Goal: Navigation & Orientation: Go to known website

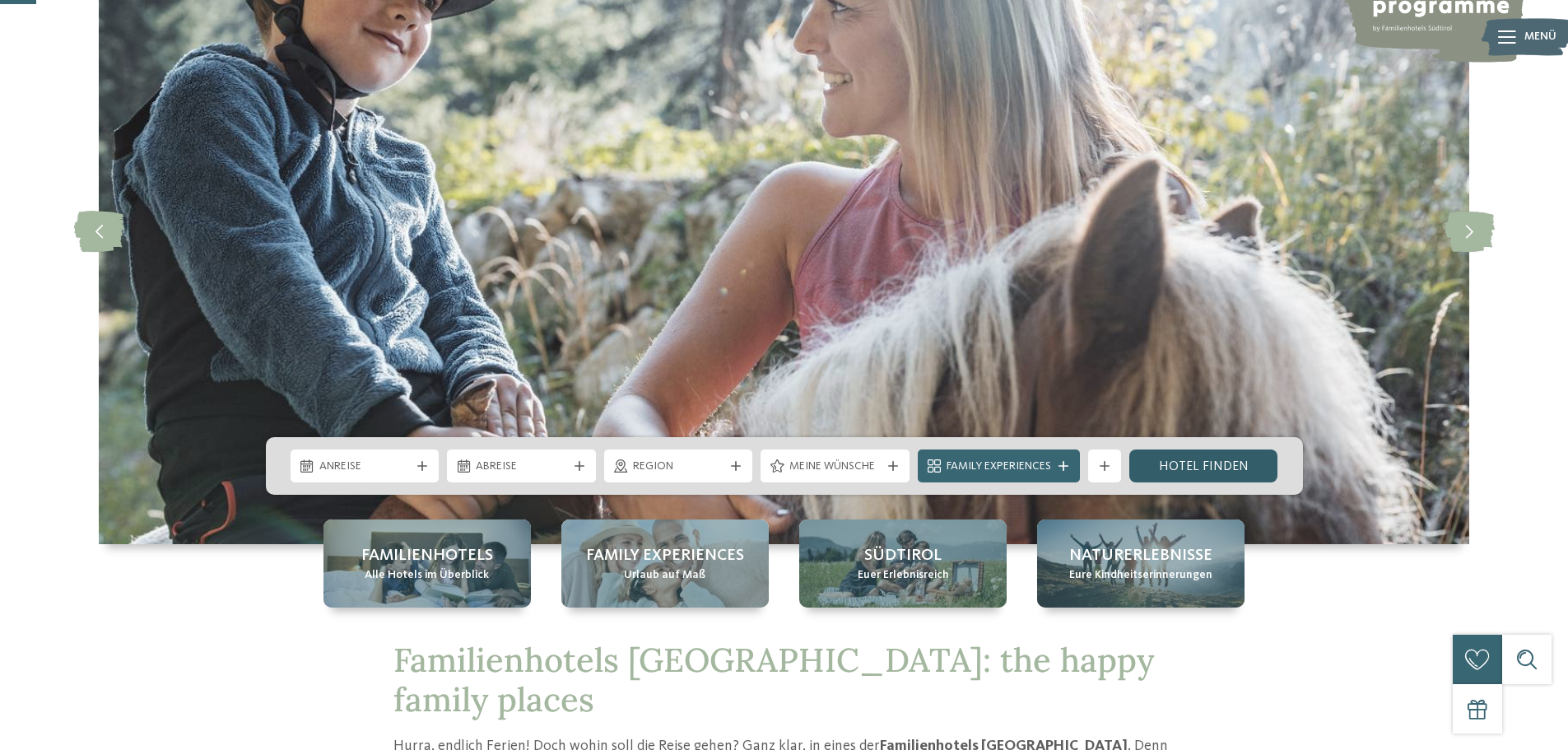
click at [1204, 469] on link "Hotel finden" at bounding box center [1203, 465] width 149 height 33
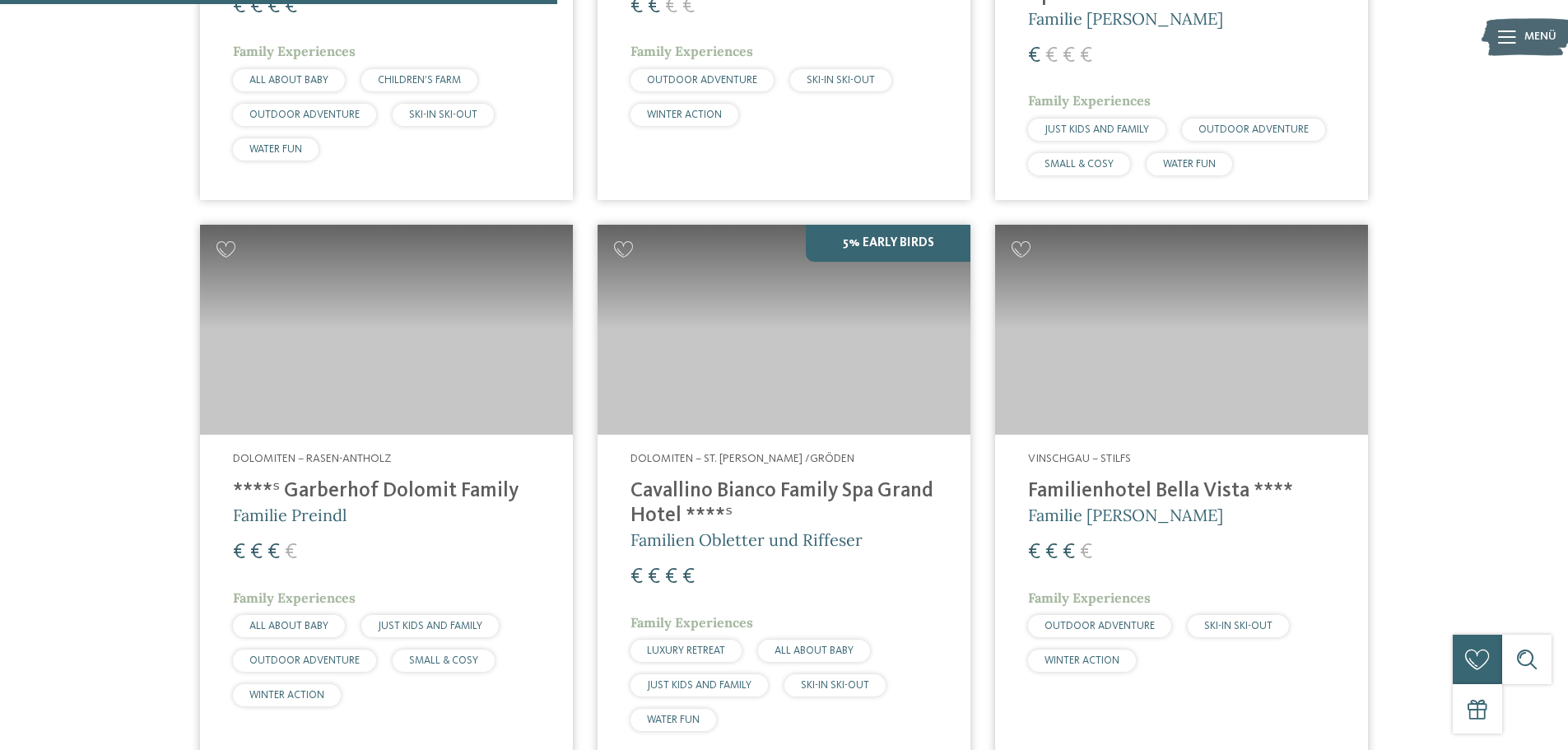
scroll to position [1975, 0]
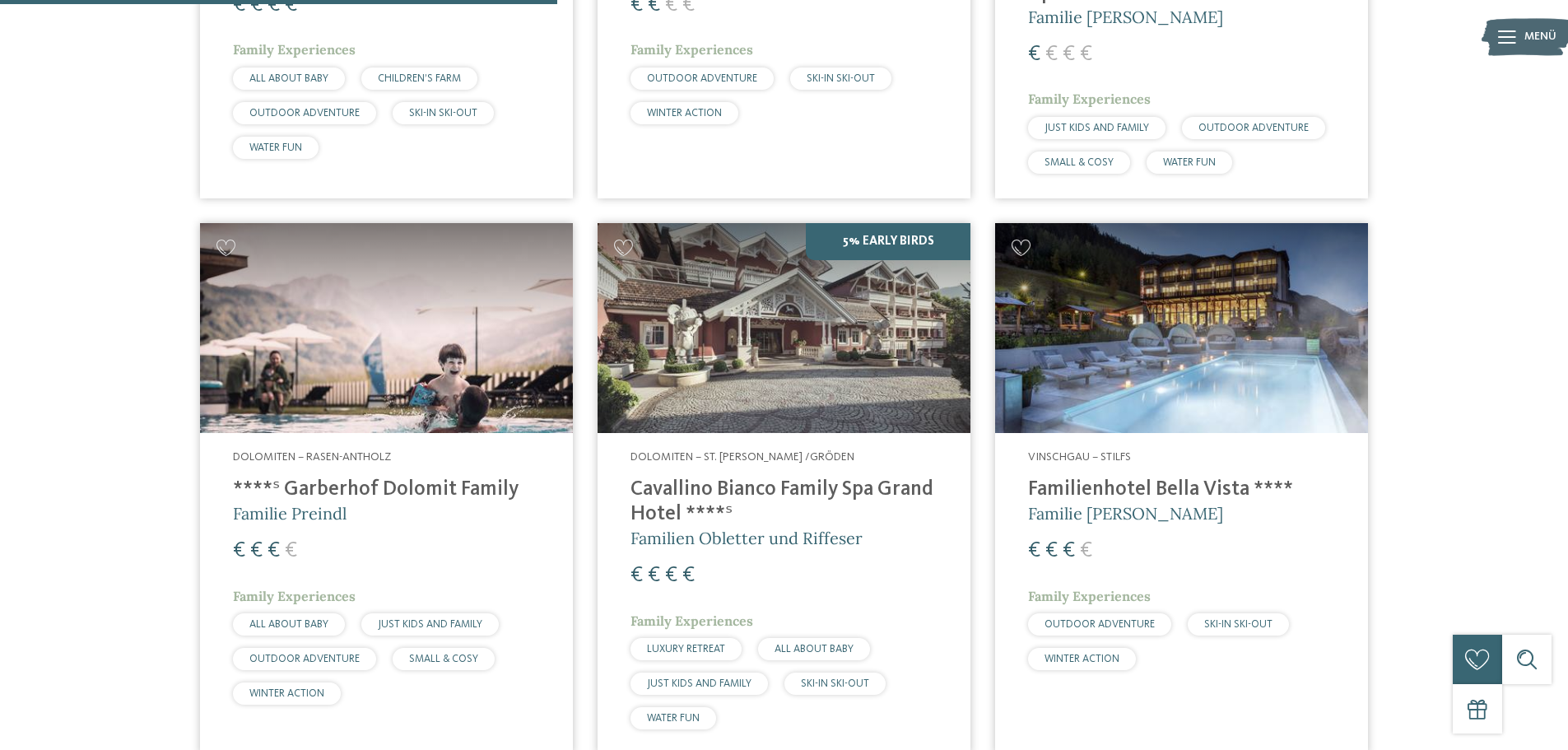
click at [839, 432] on div "Dolomiten – St. Ulrich /Gröden Cavallino Bianco Family Spa Grand Hotel ****ˢ Fa…" at bounding box center [783, 593] width 373 height 321
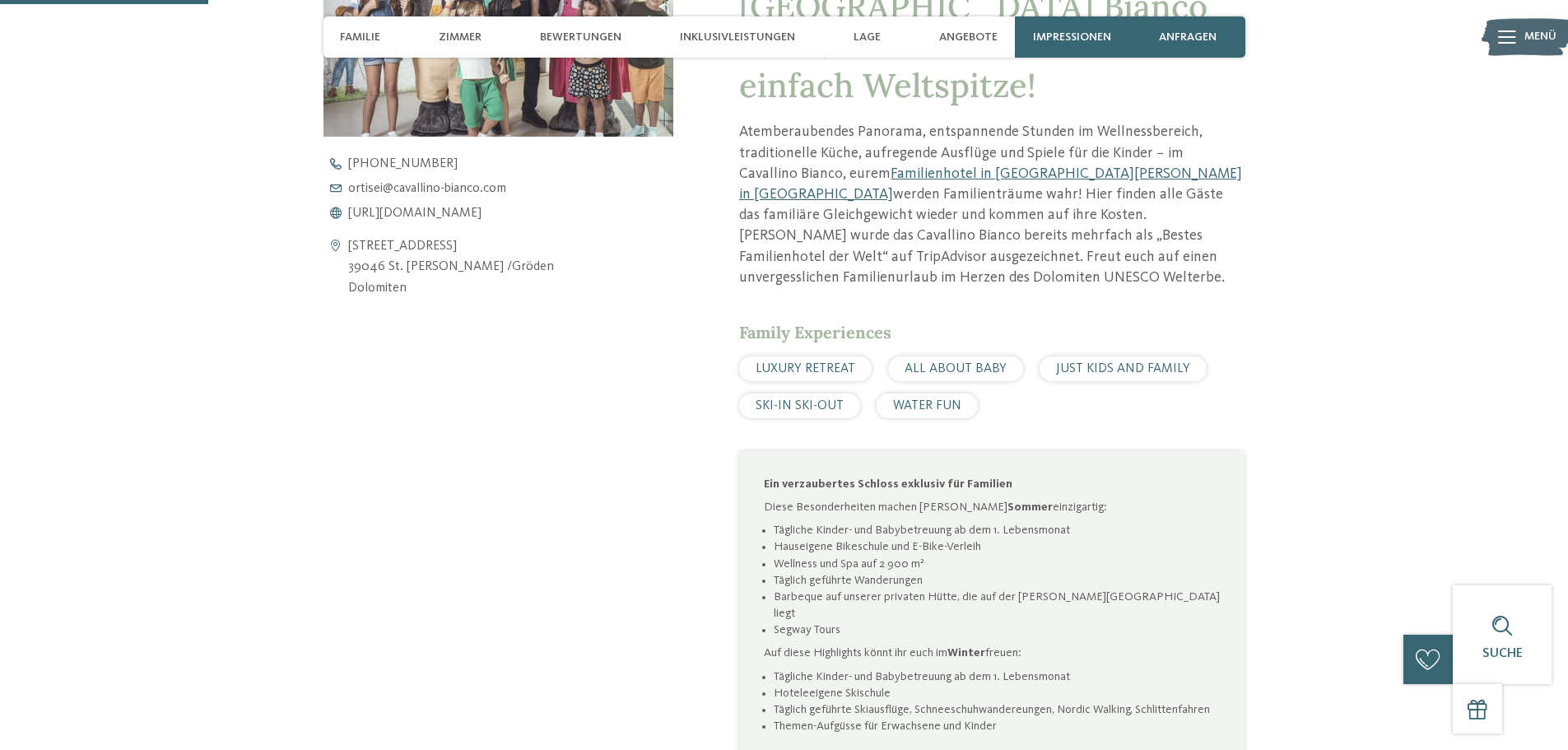
scroll to position [740, 0]
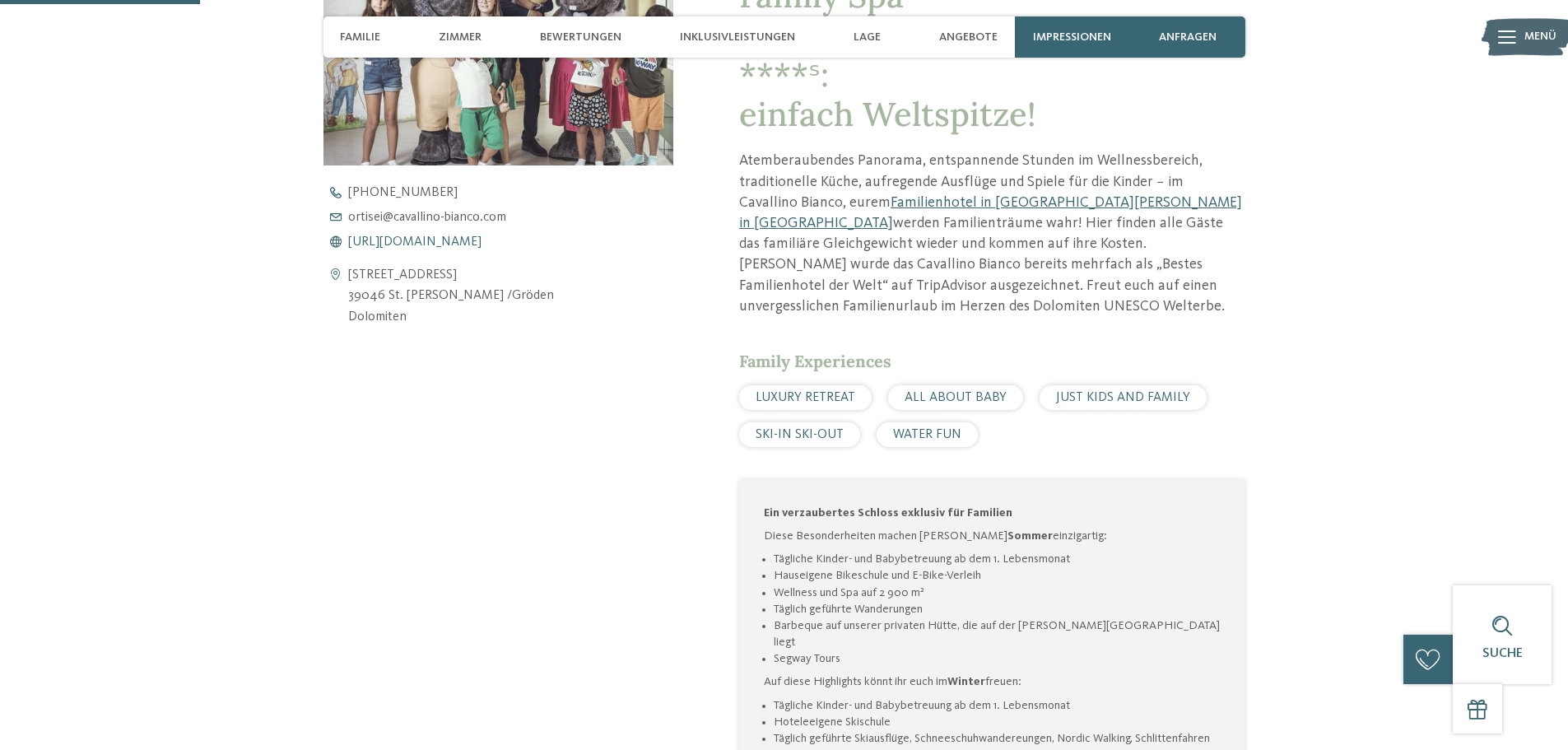
click at [481, 240] on span "[URL][DOMAIN_NAME]" at bounding box center [415, 241] width 133 height 13
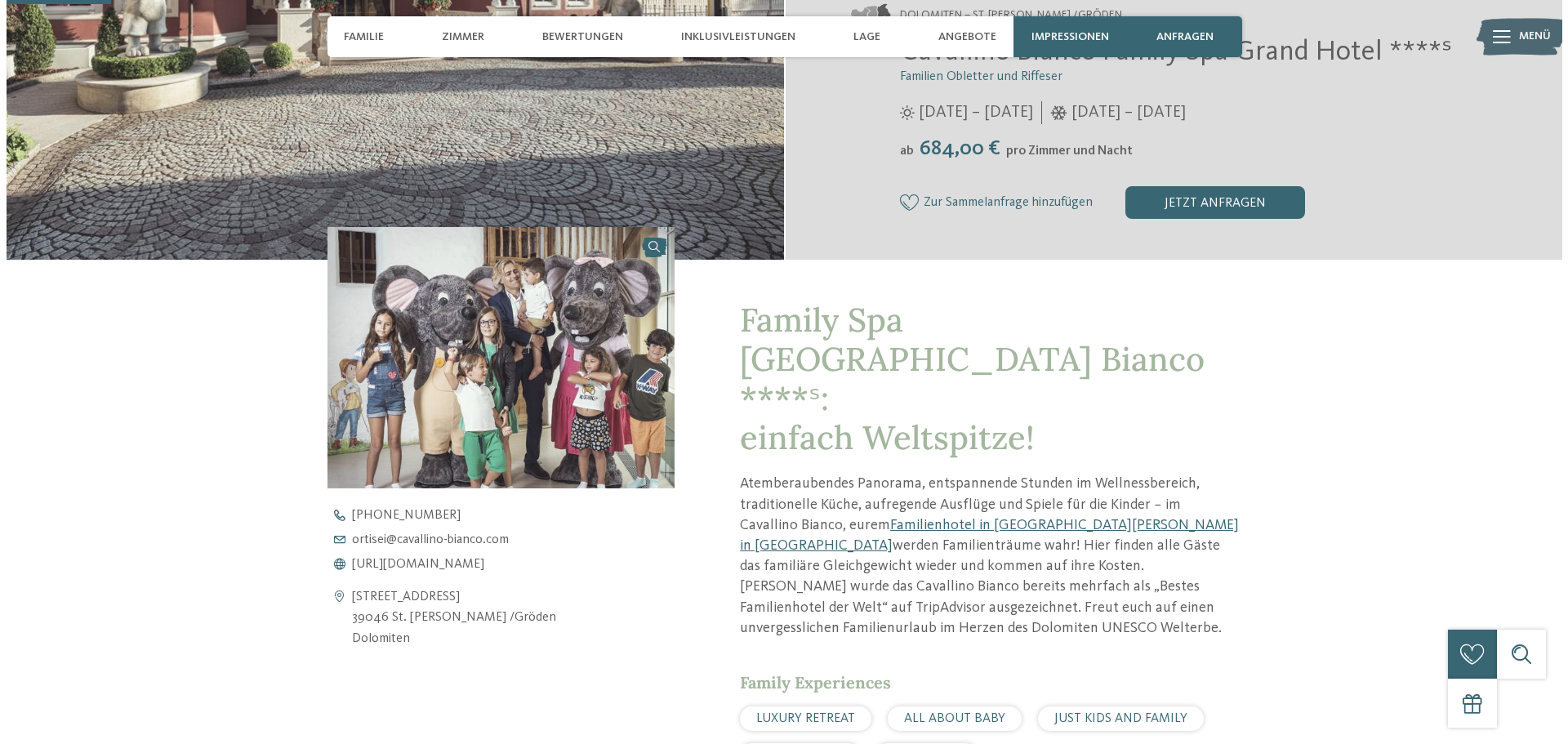
scroll to position [490, 0]
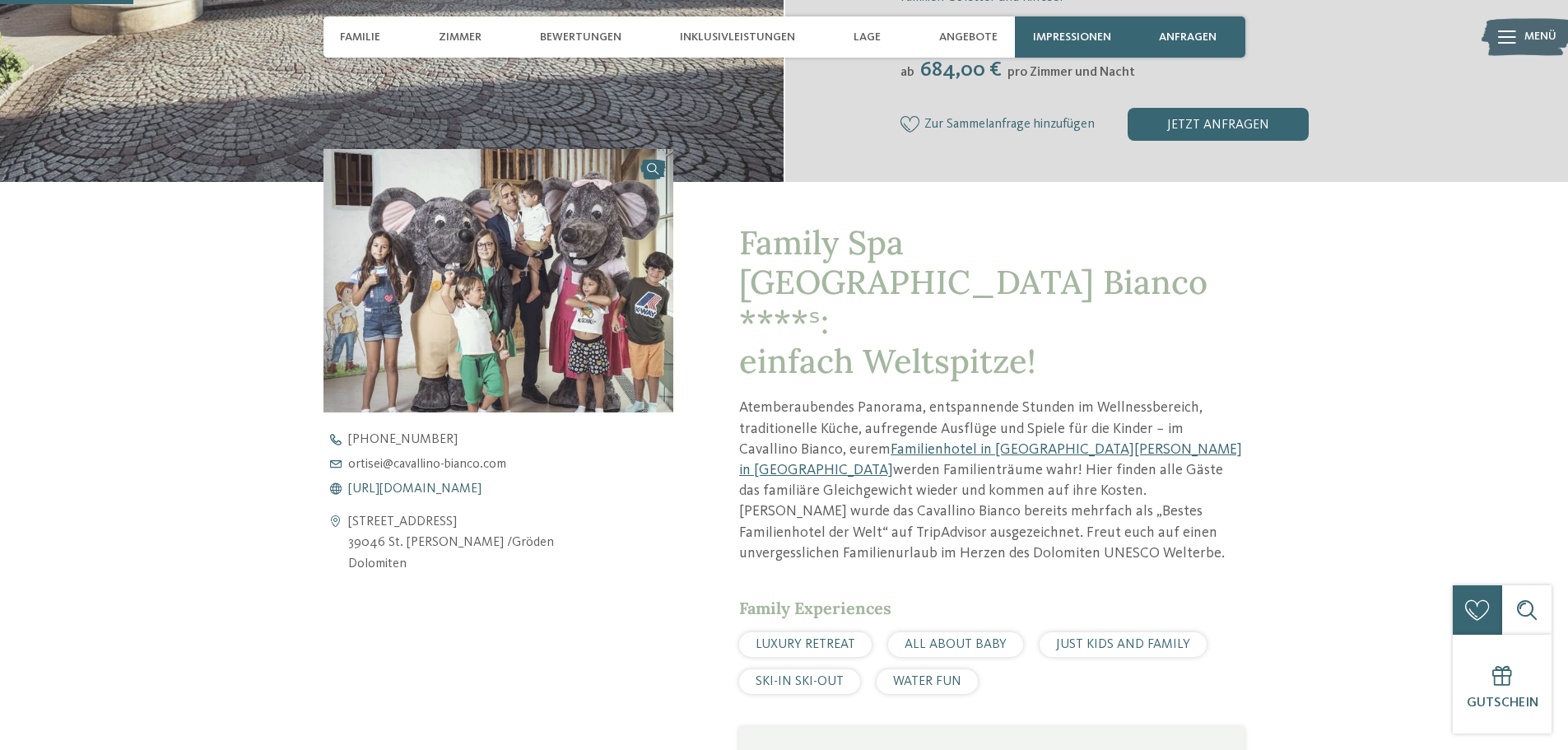
click at [481, 488] on span "[URL][DOMAIN_NAME]" at bounding box center [415, 488] width 133 height 13
